Goal: Information Seeking & Learning: Check status

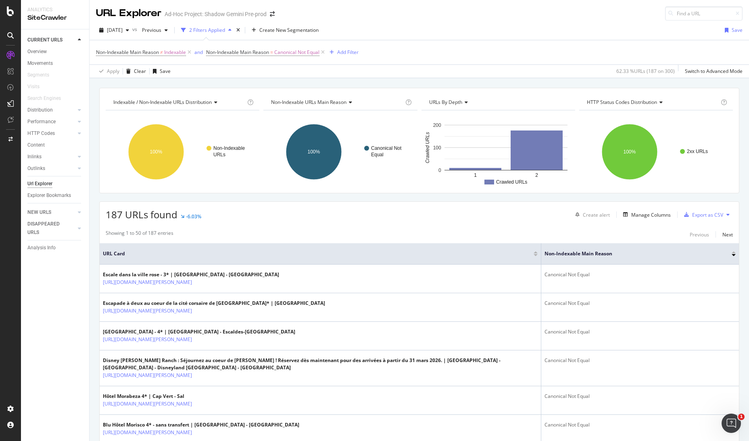
click at [52, 284] on div "CURRENT URLS Overview Movements Segments Visits Search Engines Distribution Top…" at bounding box center [55, 235] width 68 height 412
click at [52, 278] on div "CURRENT URLS Overview Movements Segments Visits Search Engines Distribution Top…" at bounding box center [55, 235] width 68 height 412
click at [53, 277] on div "CURRENT URLS Overview Movements Segments Visits Search Engines Distribution Top…" at bounding box center [55, 235] width 68 height 412
click at [375, 212] on div "187 URLs found -6.03% Create alert Manage Columns Export as CSV" at bounding box center [419, 212] width 639 height 20
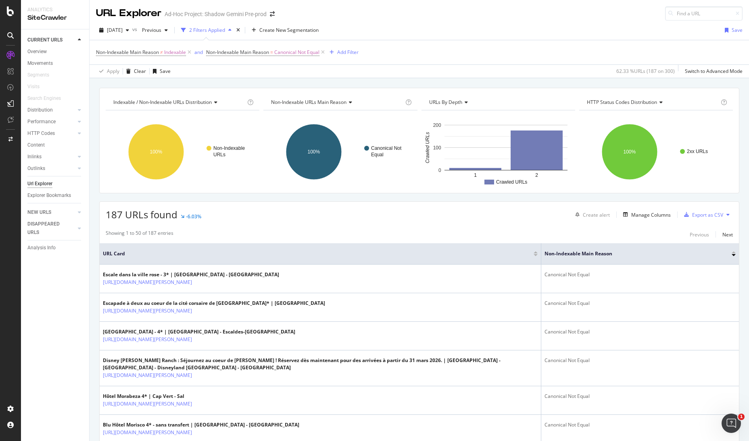
click at [410, 50] on div "Non-Indexable Main Reason ≠ Indexable and Non-Indexable Main Reason = Canonical…" at bounding box center [419, 52] width 646 height 24
click at [528, 52] on div "Non-Indexable Main Reason ≠ Indexable and Non-Indexable Main Reason = Canonical…" at bounding box center [419, 52] width 646 height 24
click at [421, 216] on div "187 URLs found -6.03% Create alert Manage Columns Export as CSV" at bounding box center [419, 212] width 639 height 20
click at [427, 214] on div "187 URLs found -6.03% Create alert Manage Columns Export as CSV" at bounding box center [419, 212] width 639 height 20
